Goal: Transaction & Acquisition: Obtain resource

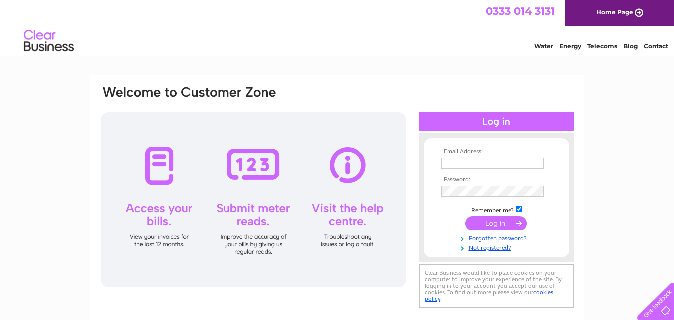
click at [473, 164] on input "text" at bounding box center [492, 163] width 103 height 11
type input "accounts@drakeandmacefield.co.uk"
click at [465, 217] on input "submit" at bounding box center [495, 224] width 61 height 14
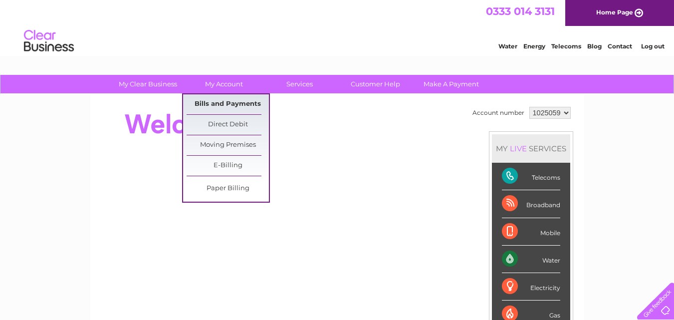
click at [232, 105] on link "Bills and Payments" at bounding box center [228, 104] width 82 height 20
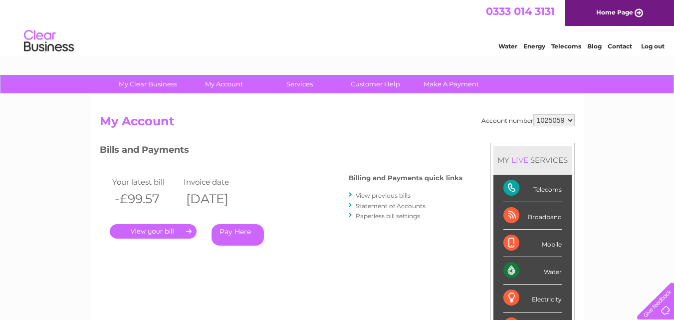
click at [157, 228] on link "." at bounding box center [153, 231] width 87 height 14
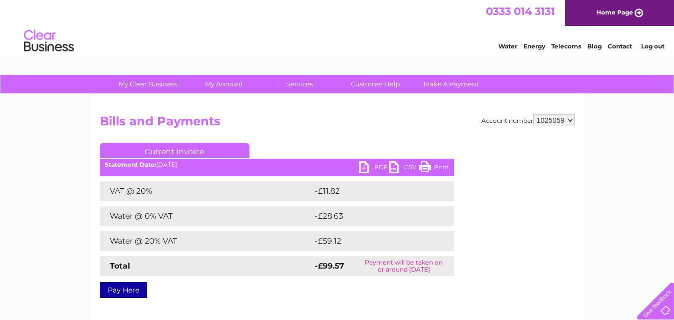
click at [373, 168] on link "PDF" at bounding box center [374, 168] width 30 height 14
